Goal: Task Accomplishment & Management: Manage account settings

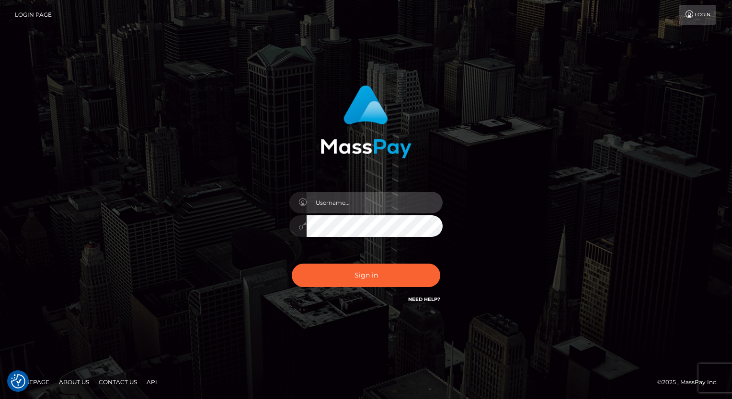
click at [328, 206] on input "text" at bounding box center [374, 203] width 136 height 22
type input "[PERSON_NAME].luminaryplay"
click at [292, 264] on button "Sign in" at bounding box center [366, 275] width 148 height 23
click at [366, 208] on input "text" at bounding box center [374, 203] width 136 height 22
type input "Arlene.luminaryplay"
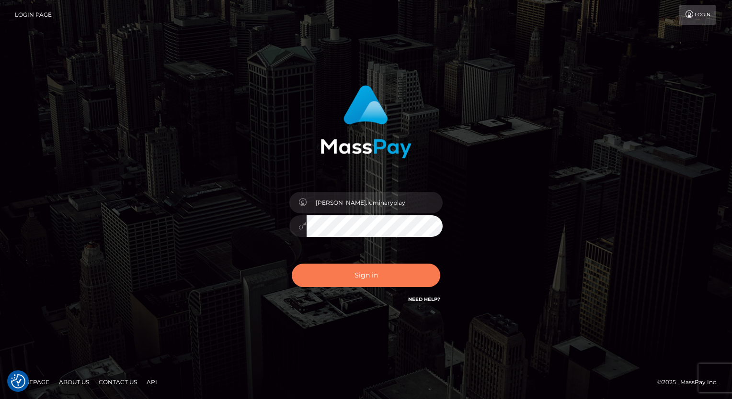
click at [360, 277] on button "Sign in" at bounding box center [366, 275] width 148 height 23
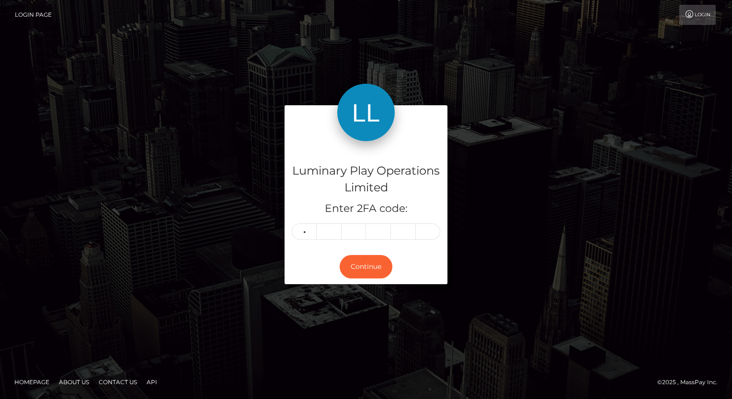
type input "3"
type input "5"
type input "1"
type input "8"
type input "4"
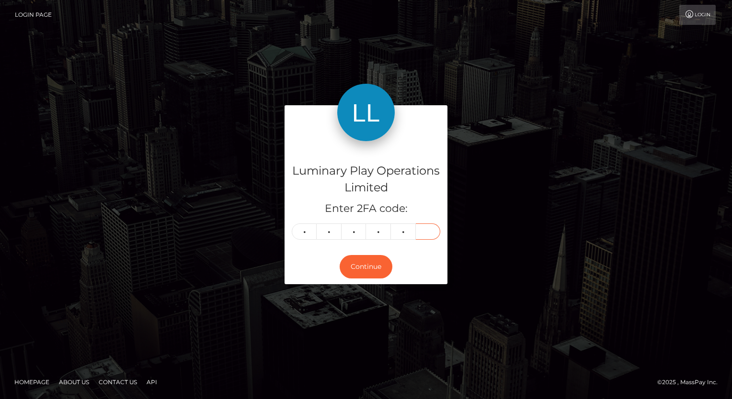
type input "4"
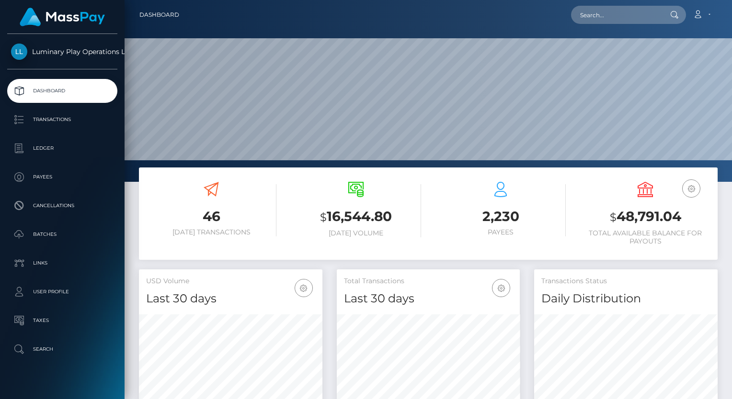
scroll to position [170, 183]
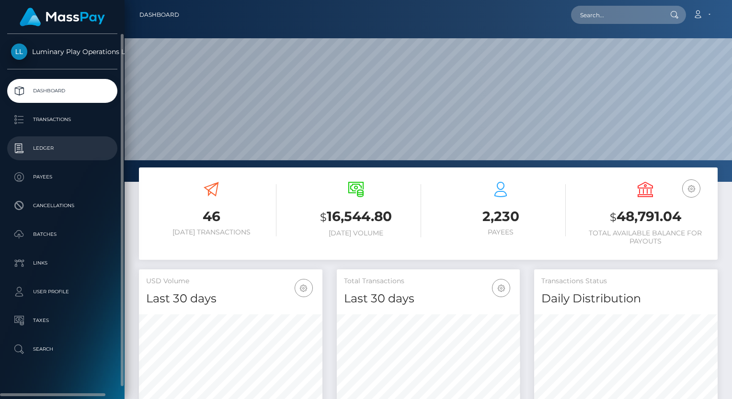
click at [54, 148] on p "Ledger" at bounding box center [62, 148] width 102 height 14
